Goal: Task Accomplishment & Management: Complete application form

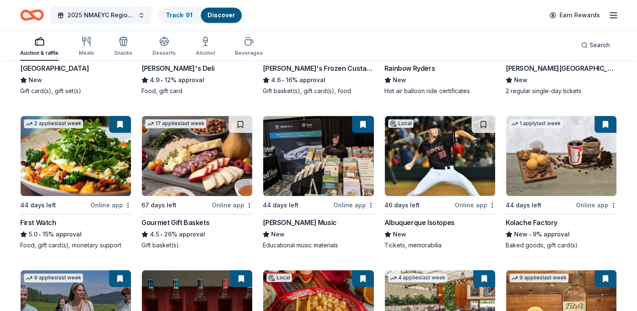
scroll to position [866, 0]
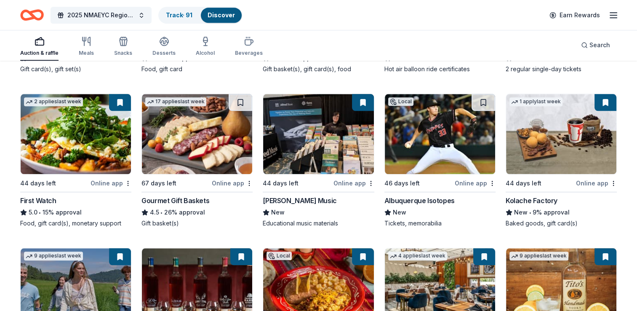
click at [190, 145] on img at bounding box center [197, 134] width 110 height 80
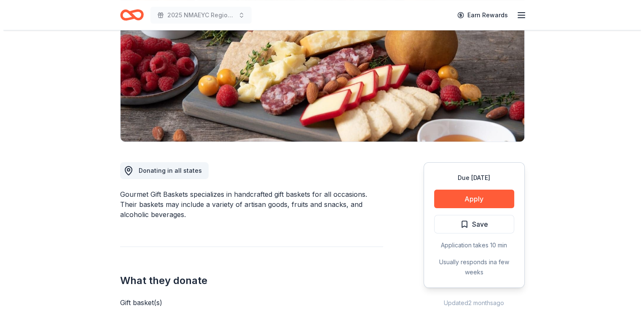
scroll to position [158, 0]
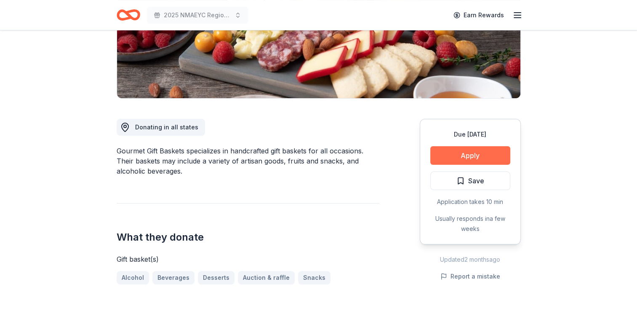
click at [468, 153] on button "Apply" at bounding box center [470, 155] width 80 height 19
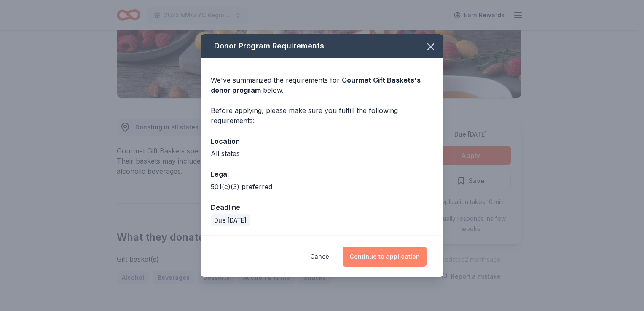
click at [371, 255] on button "Continue to application" at bounding box center [384, 256] width 84 height 20
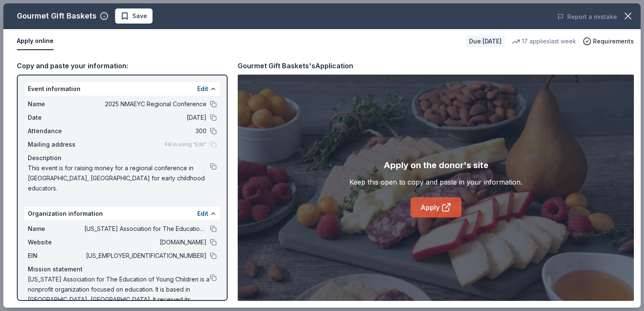
click at [426, 208] on link "Apply" at bounding box center [435, 207] width 51 height 20
click at [134, 18] on span "Save" at bounding box center [139, 16] width 15 height 10
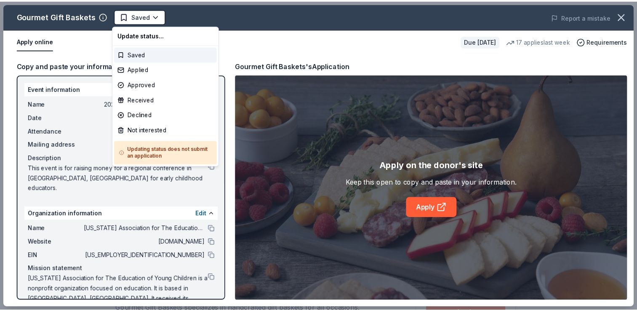
scroll to position [0, 0]
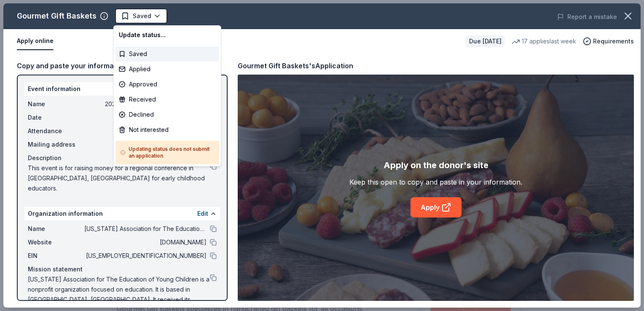
click at [134, 18] on html "2025 NMAEYC Regional Conference Saved Apply Due in 67 days Share Gourmet Gift B…" at bounding box center [322, 155] width 644 height 311
click at [139, 67] on div "Applied" at bounding box center [167, 68] width 104 height 15
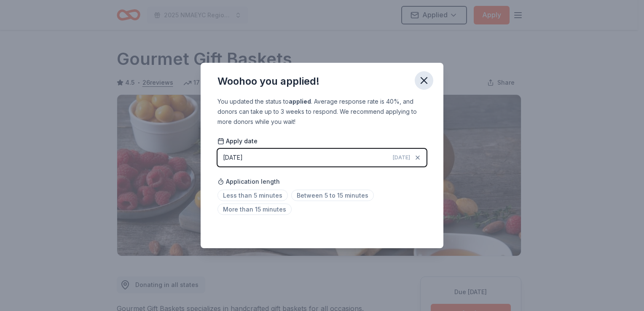
click at [425, 83] on icon "button" at bounding box center [424, 81] width 12 height 12
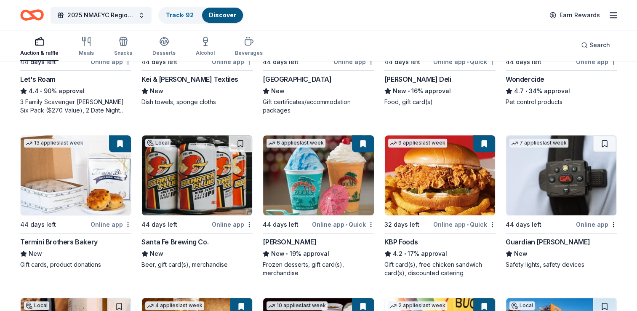
scroll to position [512, 0]
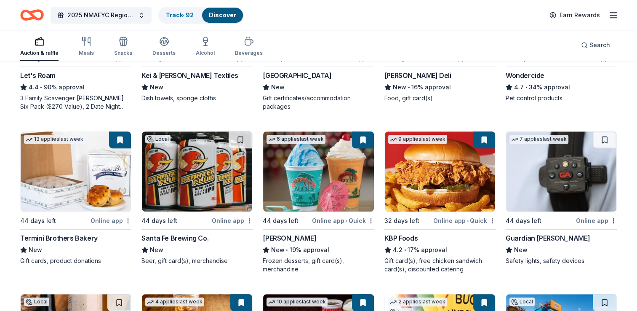
drag, startPoint x: 640, startPoint y: 305, endPoint x: 370, endPoint y: 261, distance: 273.6
click at [370, 261] on div "Frozen desserts, gift card(s), merchandise" at bounding box center [318, 264] width 111 height 17
click at [192, 183] on img at bounding box center [197, 171] width 110 height 80
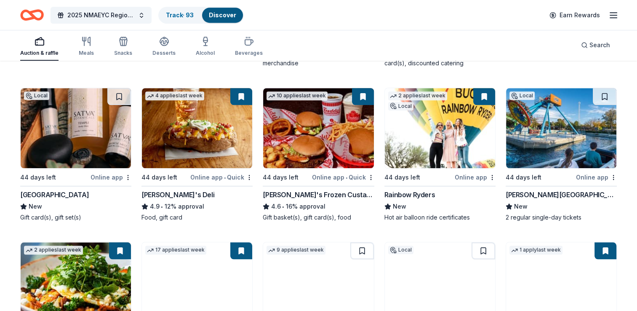
scroll to position [719, 0]
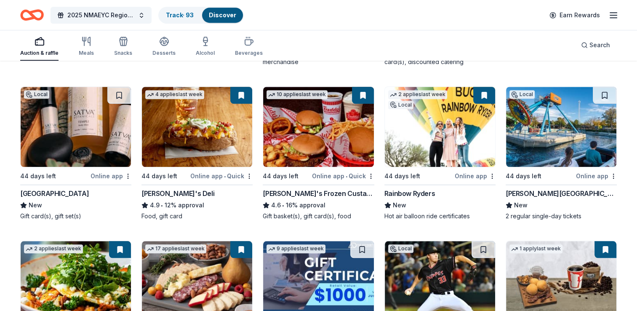
click at [72, 134] on img at bounding box center [76, 127] width 110 height 80
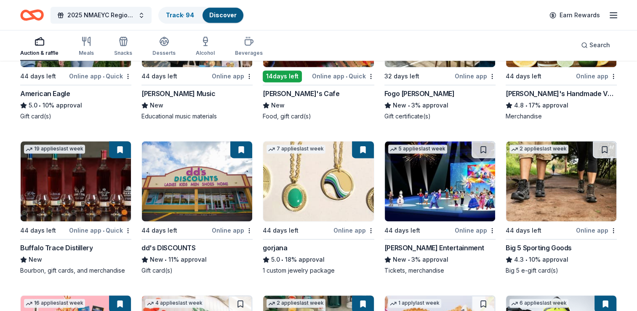
scroll to position [1408, 0]
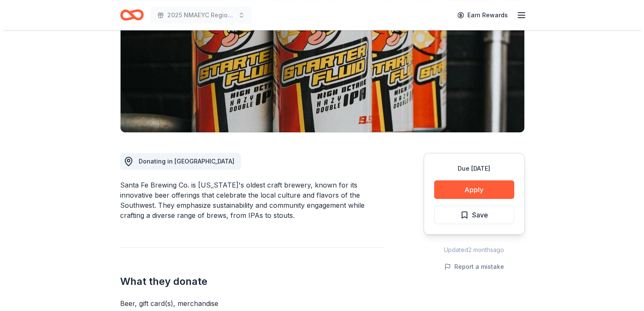
scroll to position [136, 0]
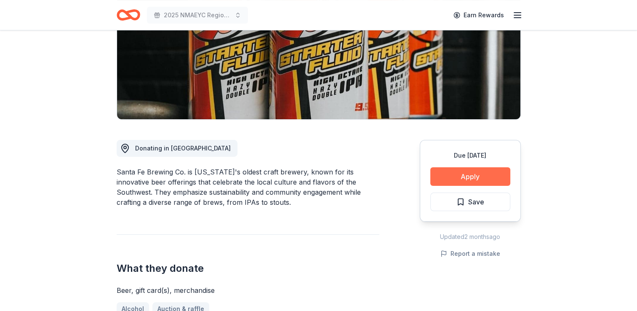
click at [478, 171] on button "Apply" at bounding box center [470, 176] width 80 height 19
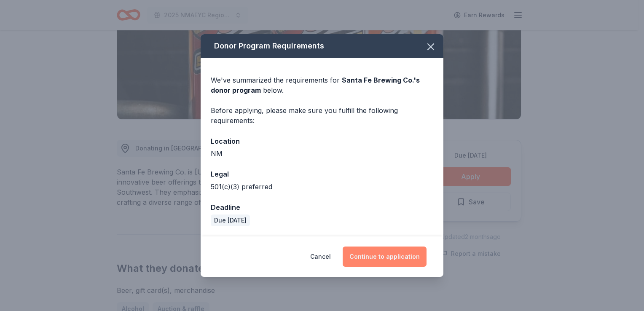
click at [382, 252] on button "Continue to application" at bounding box center [384, 256] width 84 height 20
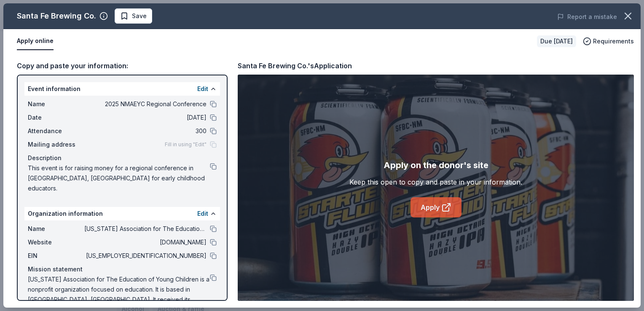
click at [433, 210] on link "Apply" at bounding box center [435, 207] width 51 height 20
click at [141, 18] on span "Save" at bounding box center [139, 16] width 15 height 10
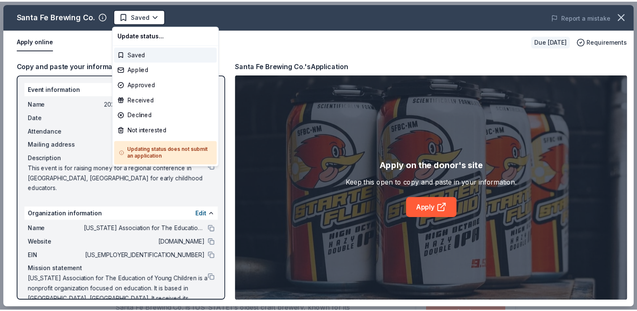
scroll to position [0, 0]
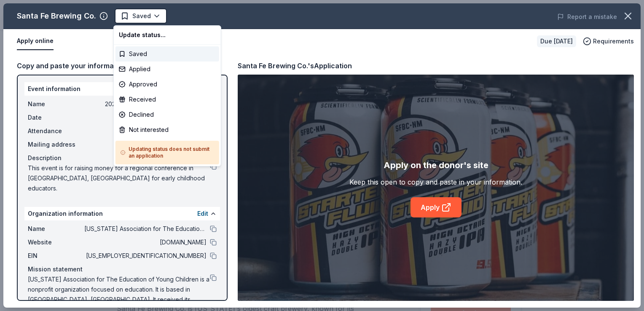
click at [141, 18] on html "2025 NMAEYC Regional Conference Saved Apply Due in 44 days Share Santa Fe Brewi…" at bounding box center [322, 155] width 644 height 311
click at [138, 68] on div "Applied" at bounding box center [167, 68] width 104 height 15
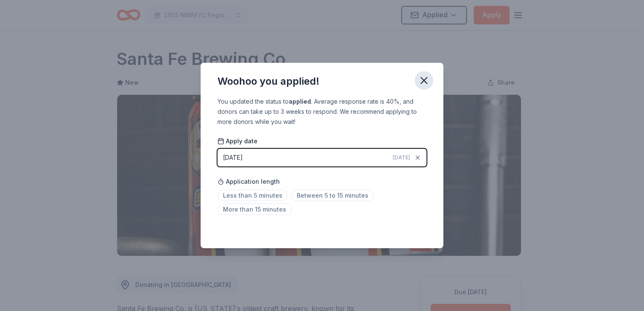
click at [424, 83] on icon "button" at bounding box center [424, 81] width 12 height 12
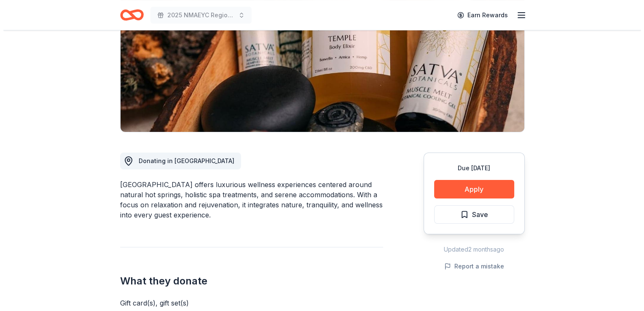
scroll to position [128, 0]
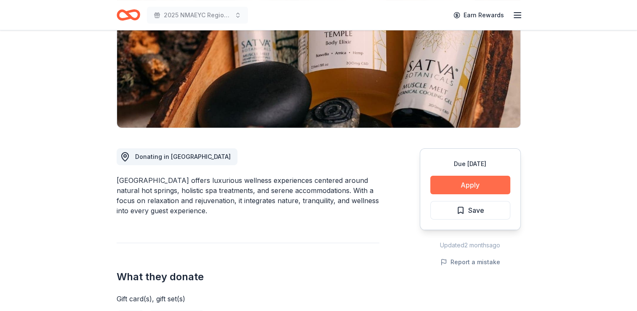
click at [466, 182] on button "Apply" at bounding box center [470, 185] width 80 height 19
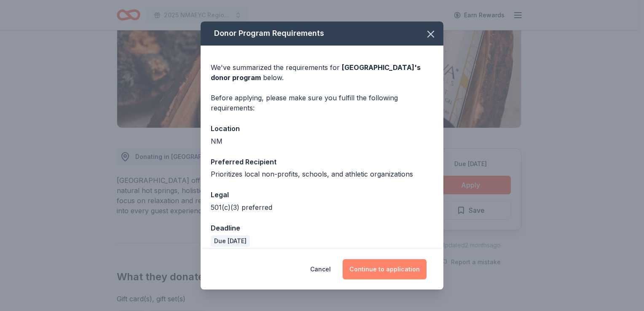
click at [382, 266] on button "Continue to application" at bounding box center [384, 269] width 84 height 20
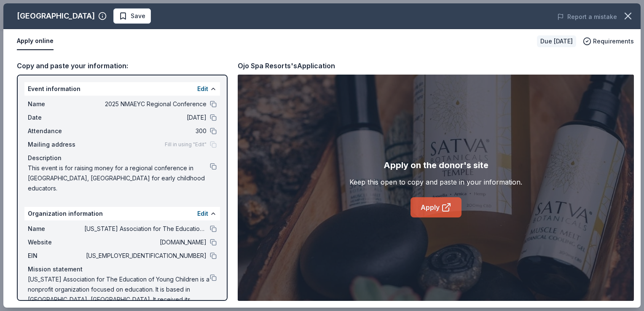
click at [424, 211] on link "Apply" at bounding box center [435, 207] width 51 height 20
click at [131, 18] on span "Save" at bounding box center [138, 16] width 15 height 10
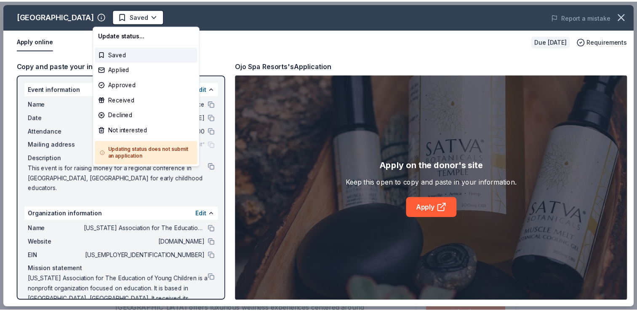
scroll to position [0, 0]
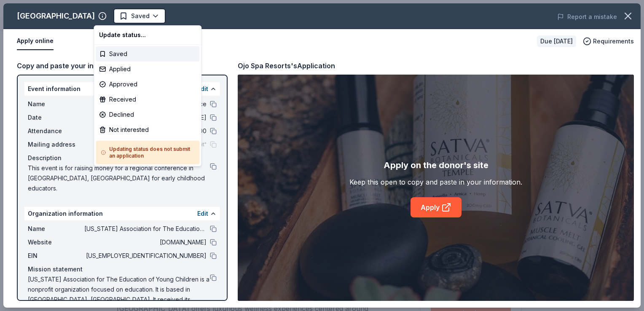
click at [122, 18] on html "2025 NMAEYC Regional Conference Earn Rewards Due [DATE] Share Ojo Spa Resorts N…" at bounding box center [322, 155] width 644 height 311
click at [122, 71] on div "Applied" at bounding box center [148, 68] width 104 height 15
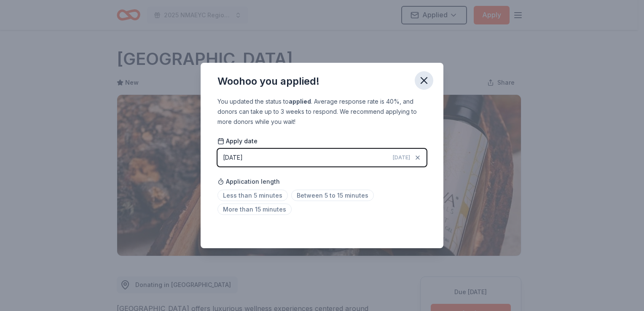
click at [425, 83] on icon "button" at bounding box center [424, 81] width 12 height 12
